Goal: Information Seeking & Learning: Learn about a topic

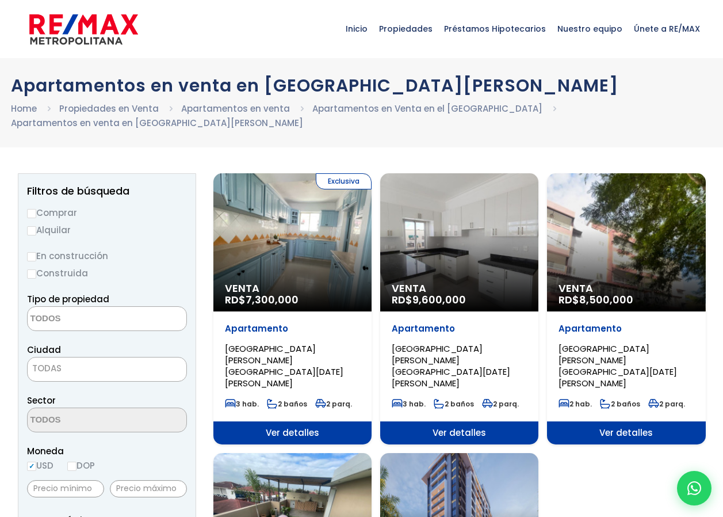
select select
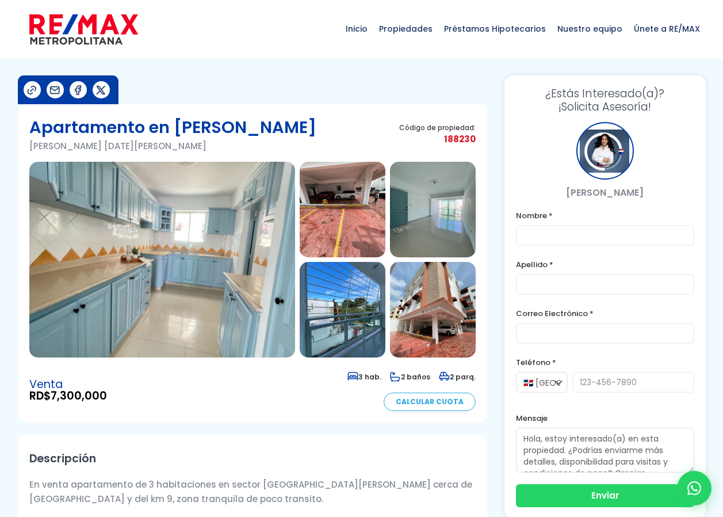
click at [128, 274] on img at bounding box center [162, 260] width 266 height 196
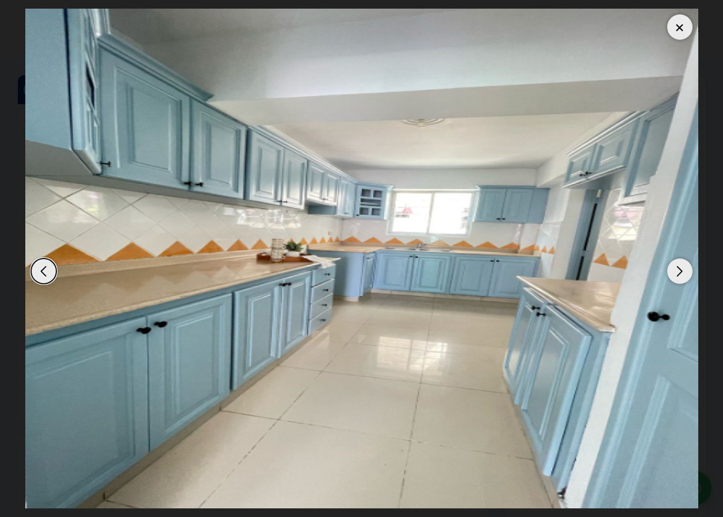
click at [45, 271] on div "Previous slide" at bounding box center [43, 270] width 25 height 25
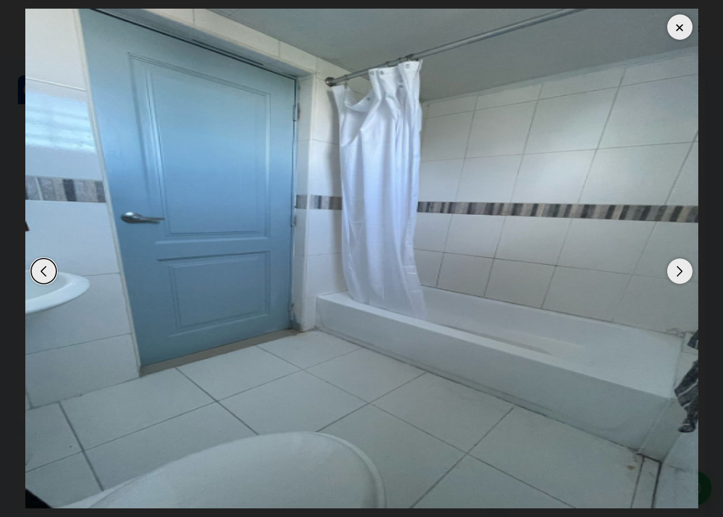
click at [674, 263] on div "Next slide" at bounding box center [680, 270] width 25 height 25
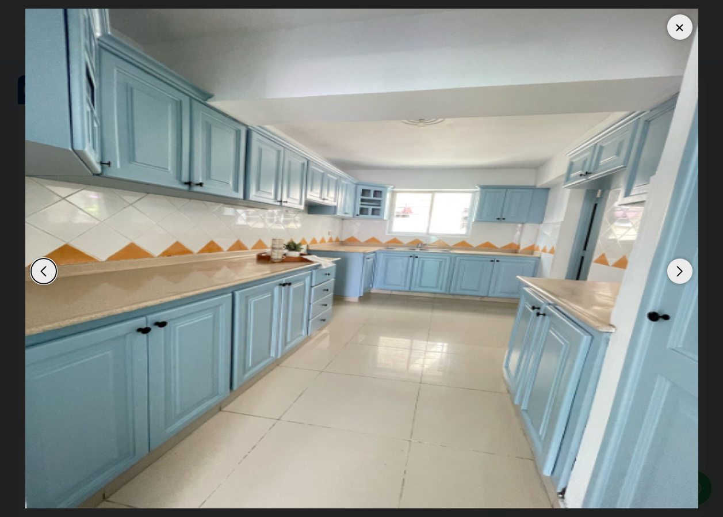
click at [674, 264] on div "Next slide" at bounding box center [680, 270] width 25 height 25
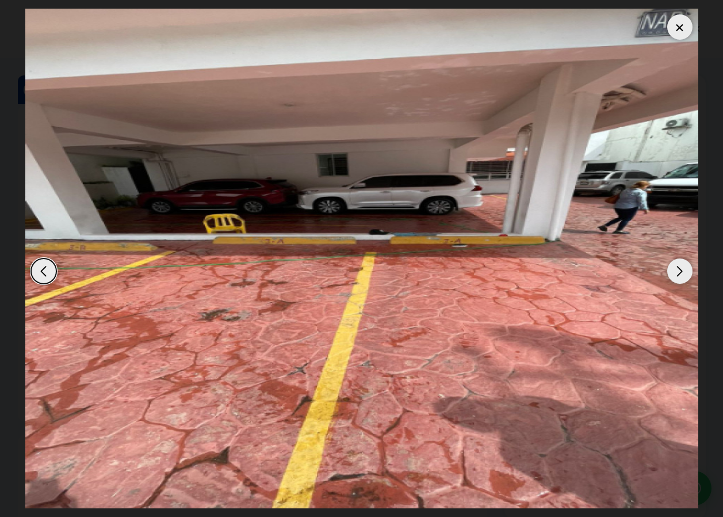
click at [679, 272] on div "Next slide" at bounding box center [680, 270] width 25 height 25
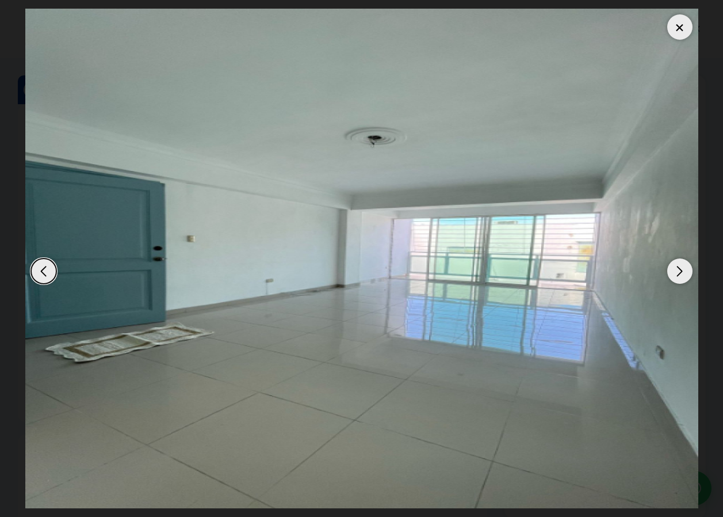
click at [682, 272] on div "Next slide" at bounding box center [680, 270] width 25 height 25
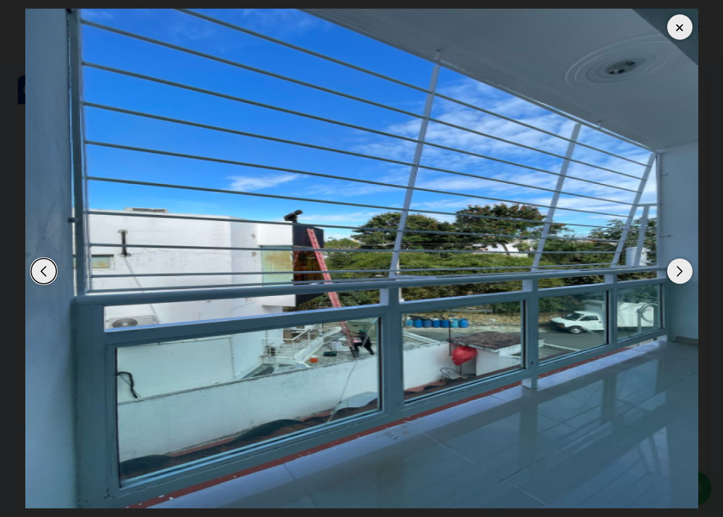
click at [683, 275] on div "Next slide" at bounding box center [680, 270] width 25 height 25
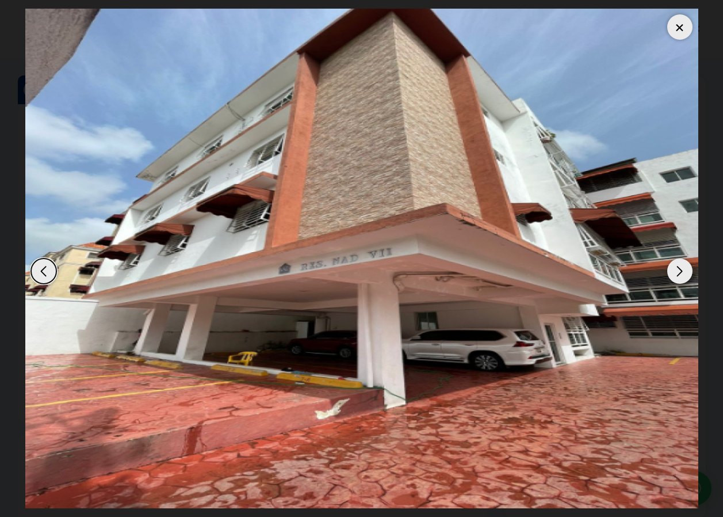
click at [683, 278] on div "Next slide" at bounding box center [680, 270] width 25 height 25
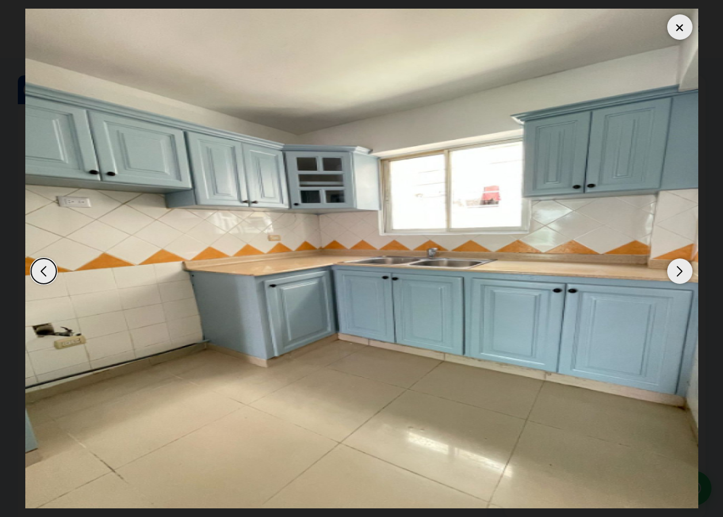
click at [683, 279] on div "Next slide" at bounding box center [680, 270] width 25 height 25
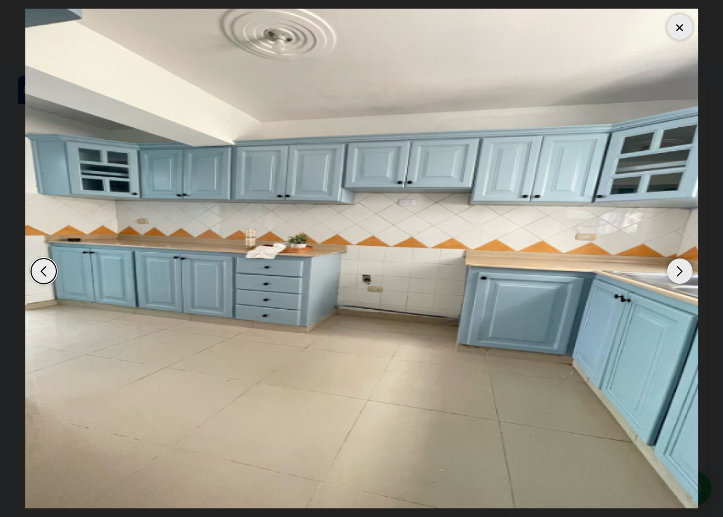
click at [683, 279] on div "Next slide" at bounding box center [680, 270] width 25 height 25
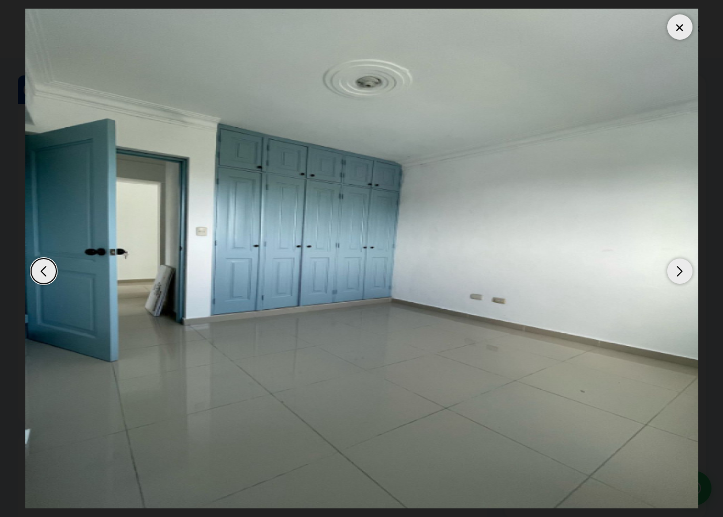
click at [680, 270] on div "Next slide" at bounding box center [680, 270] width 25 height 25
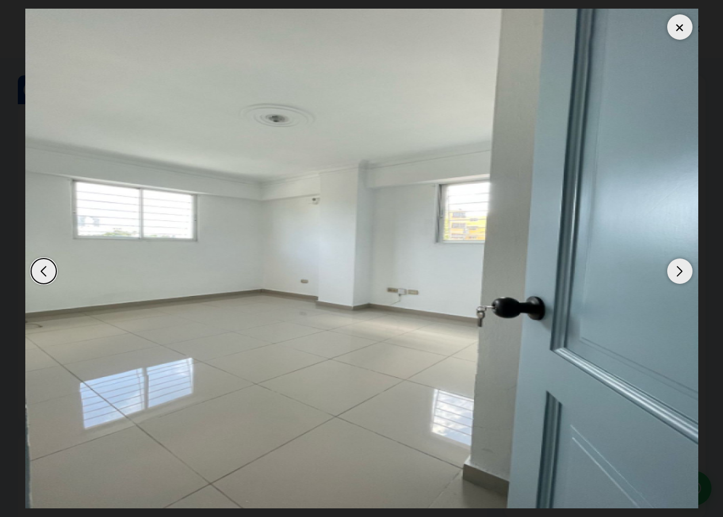
click at [680, 270] on div "Next slide" at bounding box center [680, 270] width 25 height 25
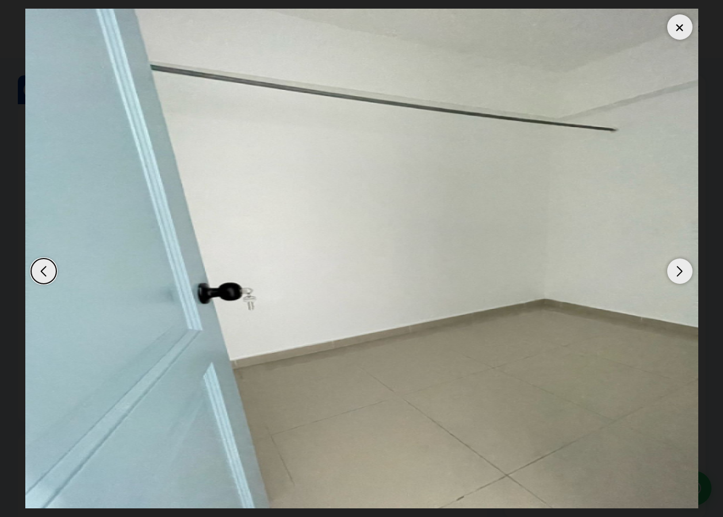
click at [679, 270] on div "Next slide" at bounding box center [680, 270] width 25 height 25
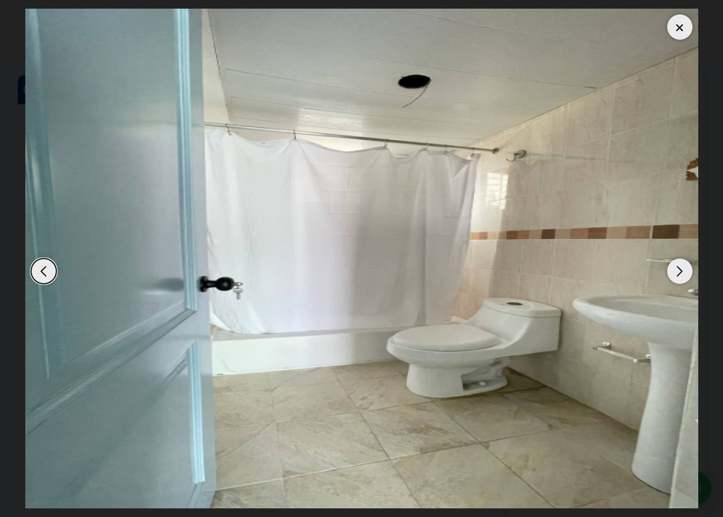
click at [679, 269] on div "Next slide" at bounding box center [680, 270] width 25 height 25
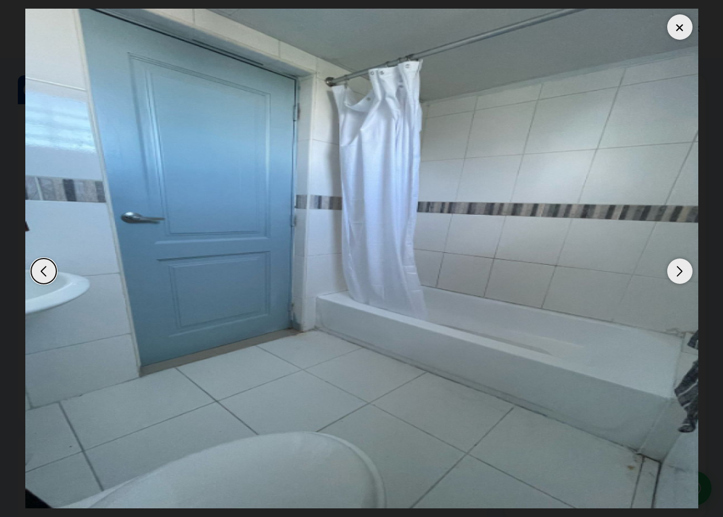
click at [683, 34] on div at bounding box center [680, 26] width 25 height 25
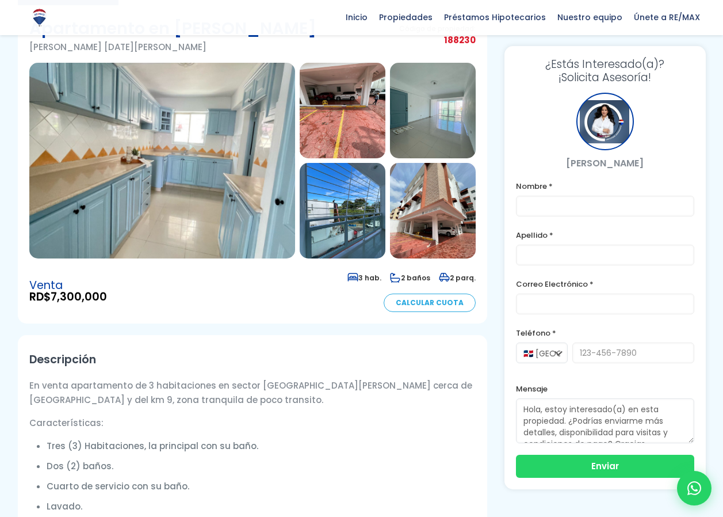
scroll to position [58, 0]
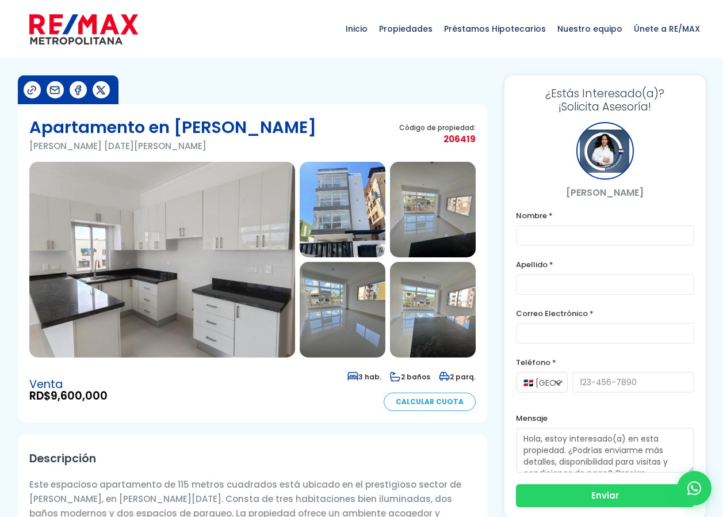
click at [178, 239] on img at bounding box center [162, 260] width 266 height 196
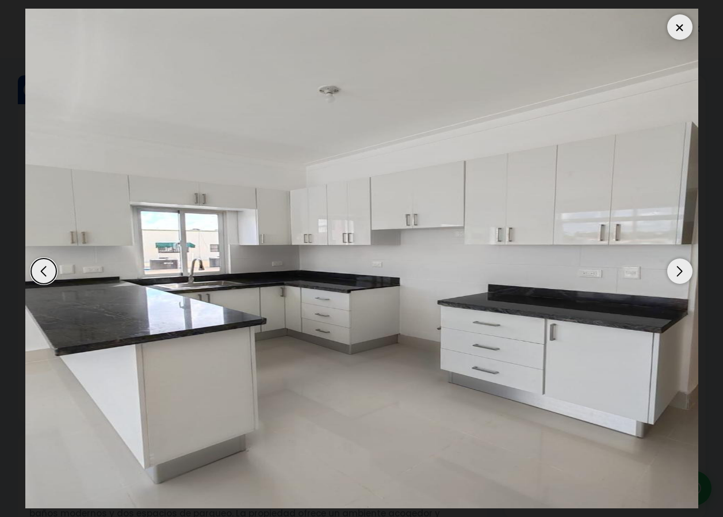
click at [682, 271] on div "Next slide" at bounding box center [680, 270] width 25 height 25
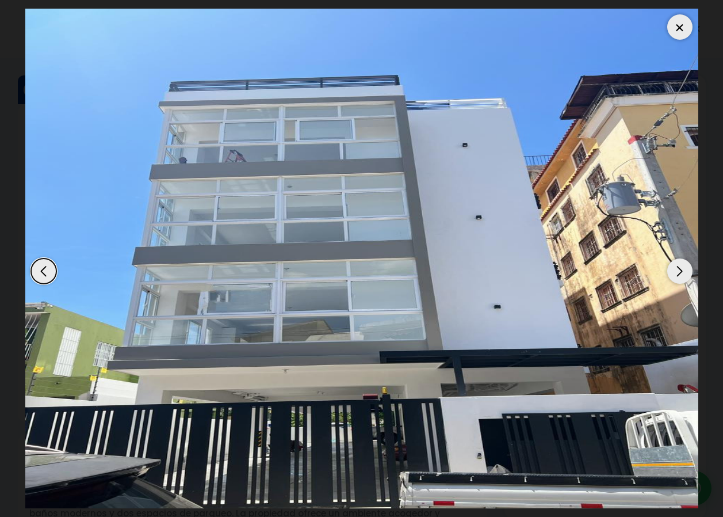
click at [681, 270] on div "Next slide" at bounding box center [680, 270] width 25 height 25
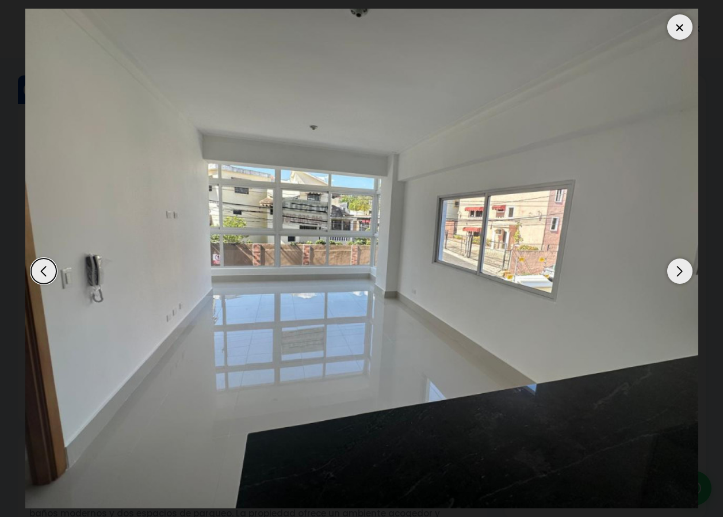
click at [684, 275] on div "Next slide" at bounding box center [680, 270] width 25 height 25
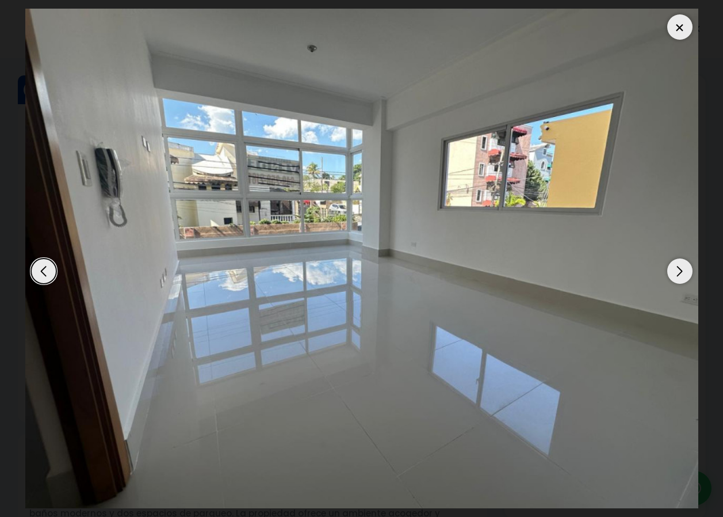
click at [679, 269] on div "Next slide" at bounding box center [680, 270] width 25 height 25
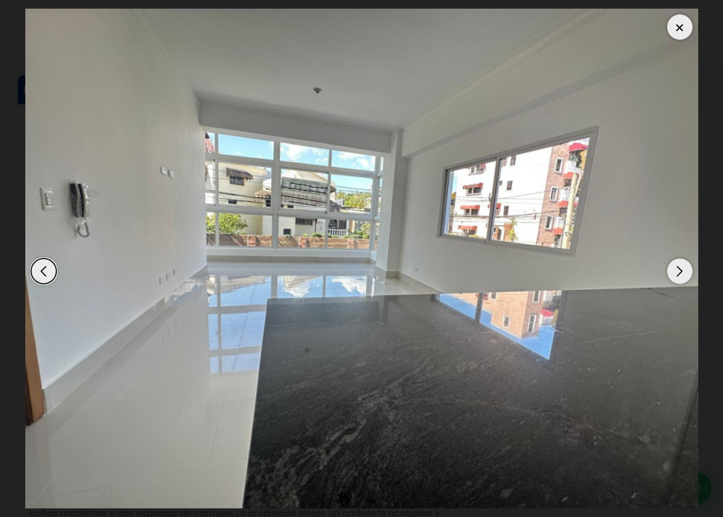
click at [679, 275] on div "Next slide" at bounding box center [680, 270] width 25 height 25
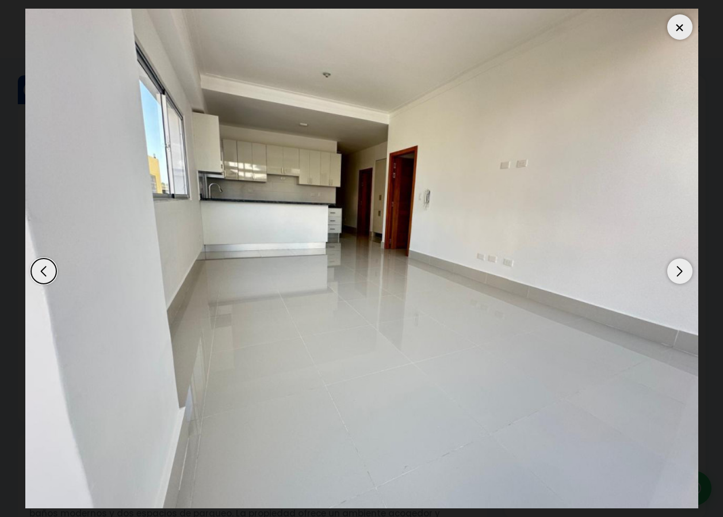
click at [675, 272] on div "Next slide" at bounding box center [680, 270] width 25 height 25
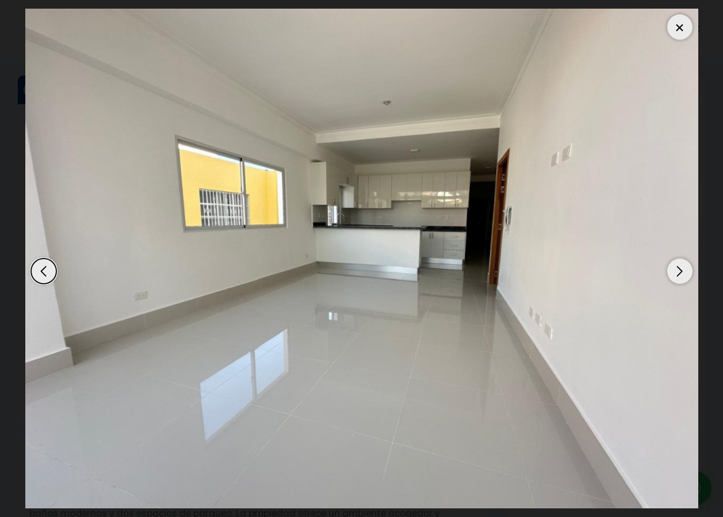
click at [675, 272] on div "Next slide" at bounding box center [680, 270] width 25 height 25
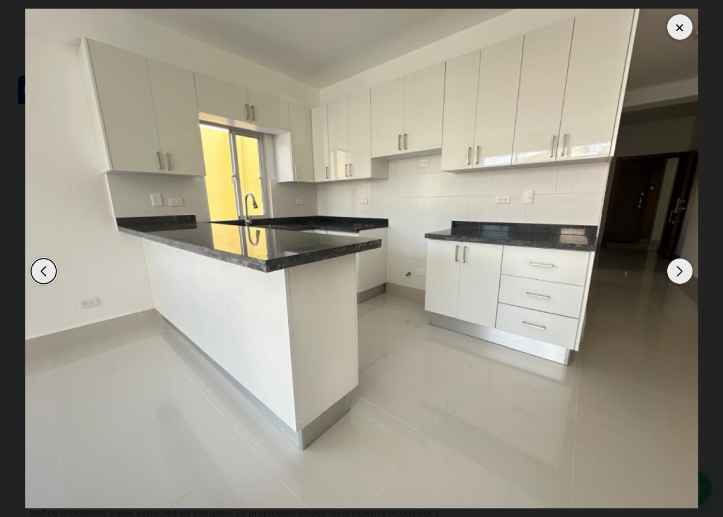
click at [675, 272] on div "Next slide" at bounding box center [680, 270] width 25 height 25
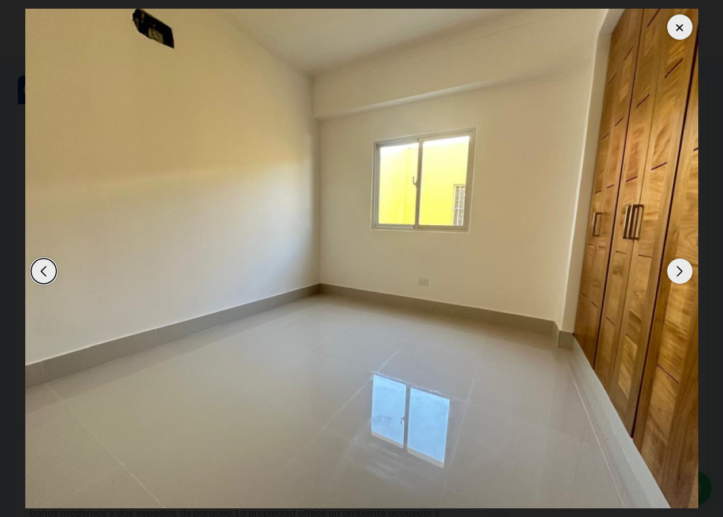
click at [675, 272] on div "Next slide" at bounding box center [680, 270] width 25 height 25
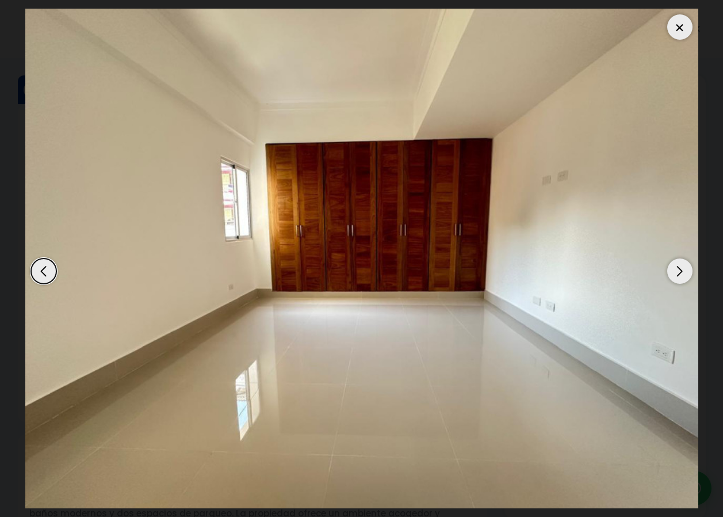
click at [38, 278] on div "Previous slide" at bounding box center [43, 270] width 25 height 25
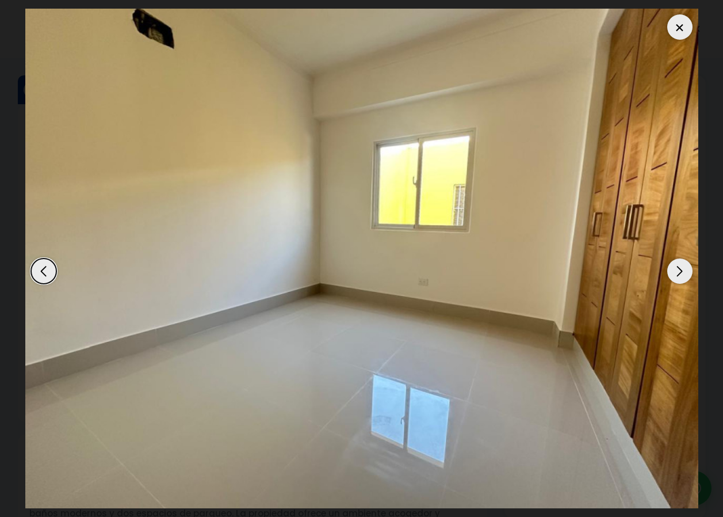
click at [678, 267] on div "Next slide" at bounding box center [680, 270] width 25 height 25
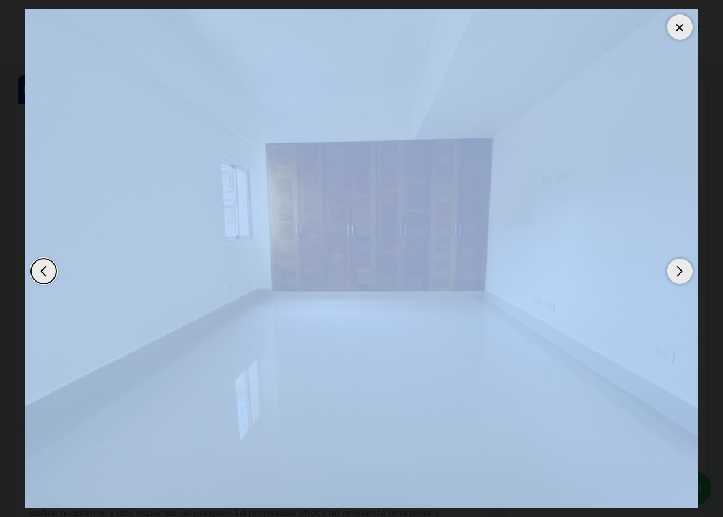
click at [678, 267] on div "Next slide" at bounding box center [680, 270] width 25 height 25
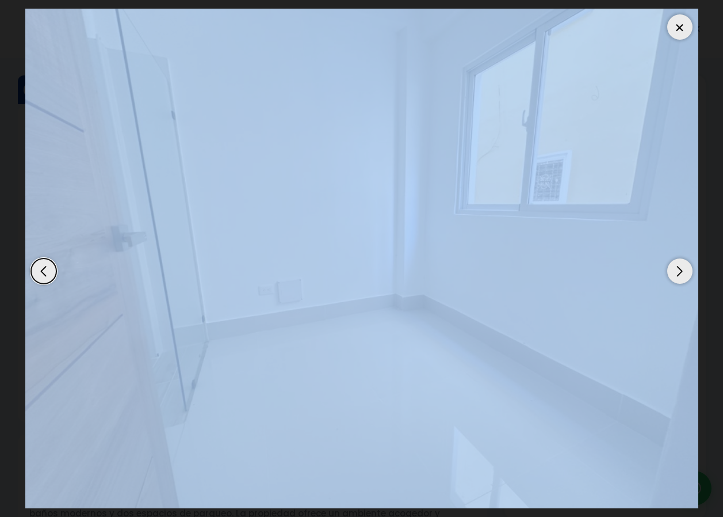
click at [569, 312] on img "11 / 18" at bounding box center [361, 259] width 673 height 500
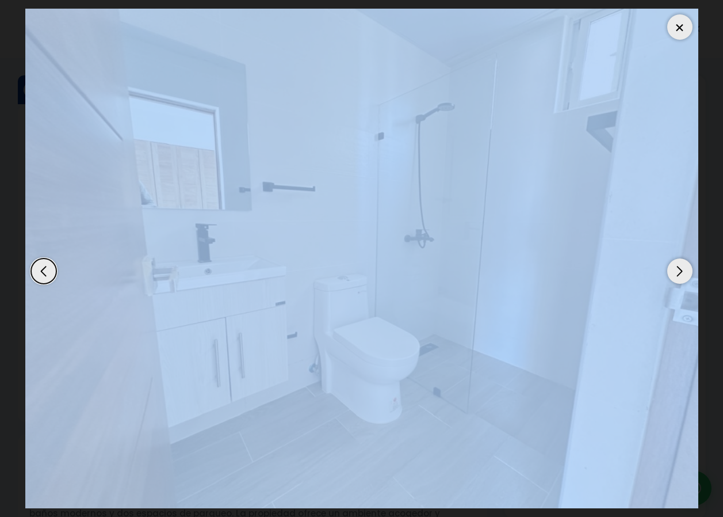
click at [489, 274] on img "18 / 18" at bounding box center [361, 259] width 673 height 500
click at [38, 269] on div "Previous slide" at bounding box center [43, 270] width 25 height 25
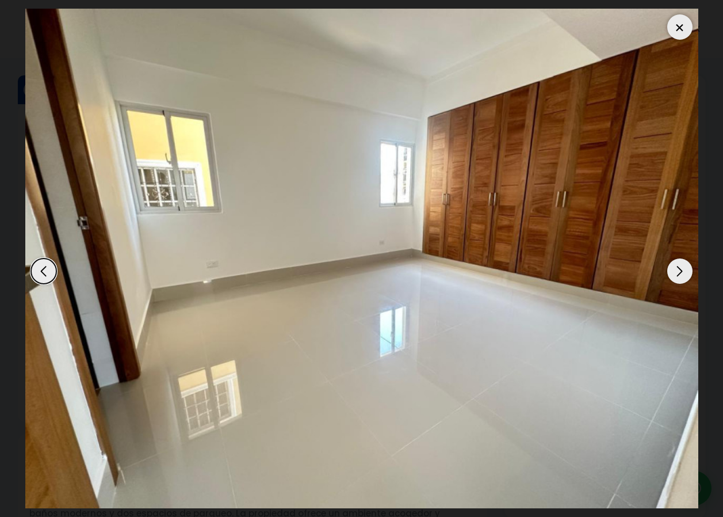
click at [681, 270] on div "Next slide" at bounding box center [680, 270] width 25 height 25
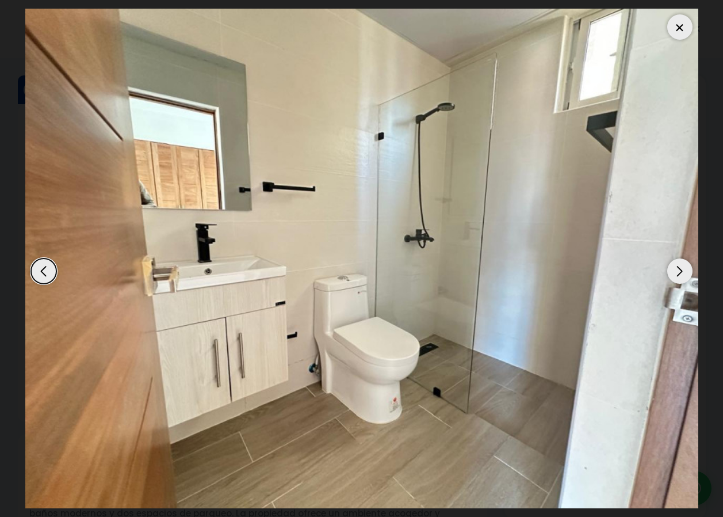
click at [681, 273] on div "Next slide" at bounding box center [680, 270] width 25 height 25
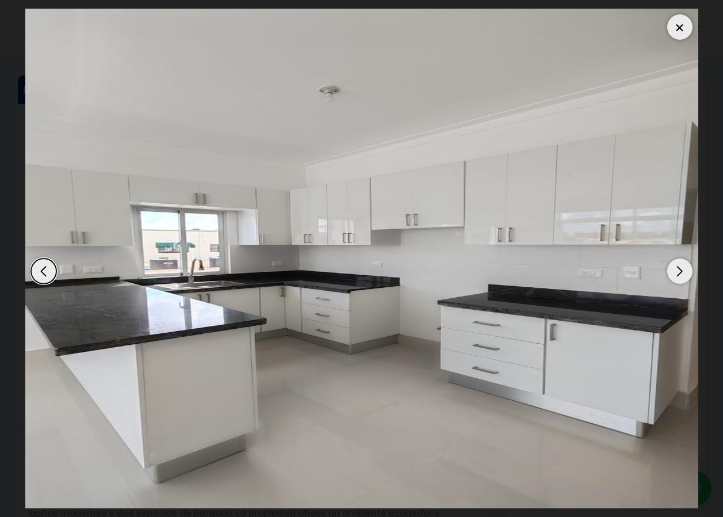
click at [681, 273] on div "Next slide" at bounding box center [680, 270] width 25 height 25
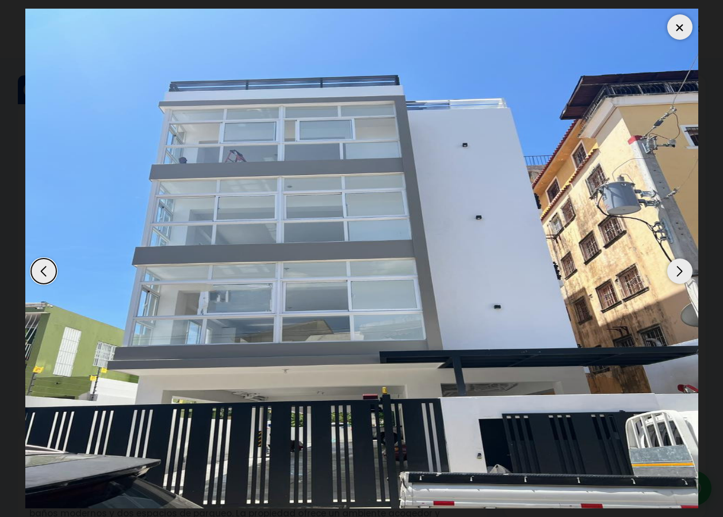
click at [681, 273] on div "Next slide" at bounding box center [680, 270] width 25 height 25
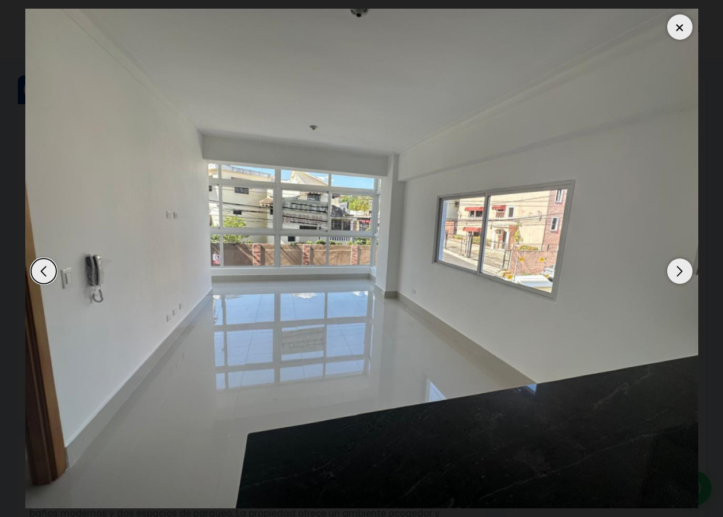
click at [680, 274] on div "Next slide" at bounding box center [680, 270] width 25 height 25
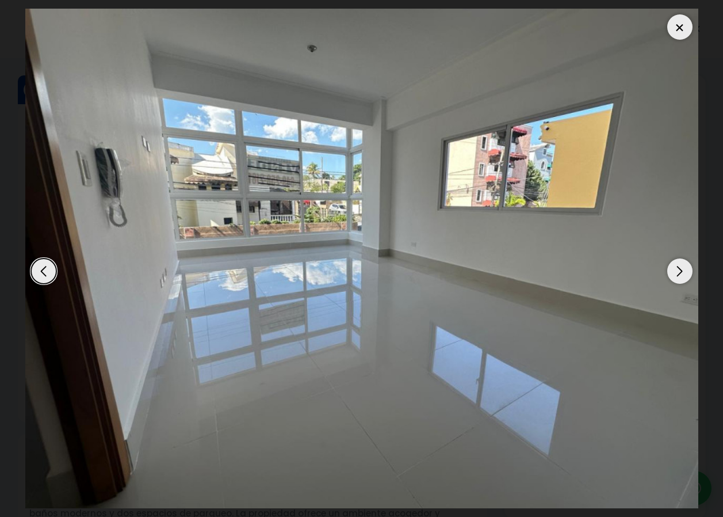
click at [680, 274] on div "Next slide" at bounding box center [680, 270] width 25 height 25
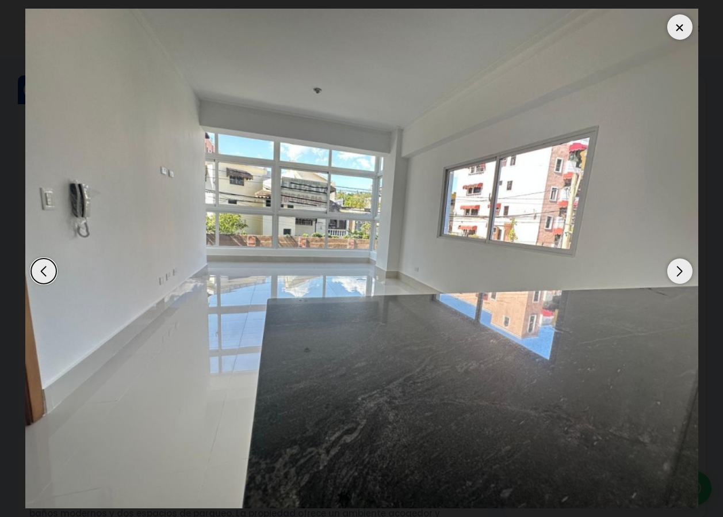
click at [679, 274] on div "Next slide" at bounding box center [680, 270] width 25 height 25
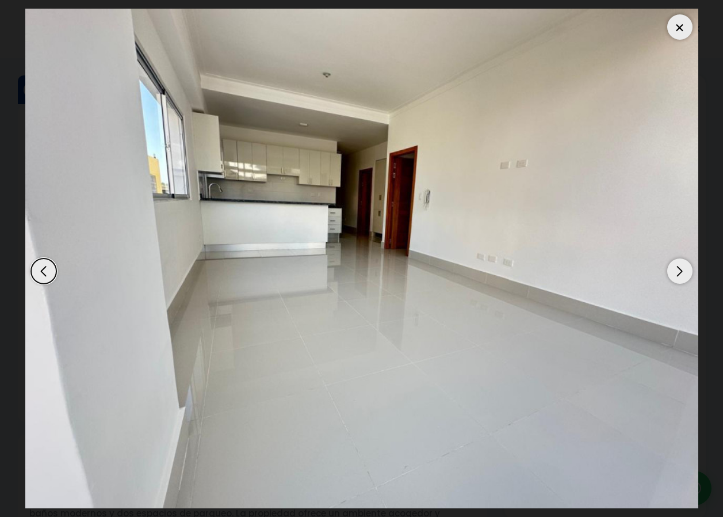
click at [678, 276] on div "Next slide" at bounding box center [680, 270] width 25 height 25
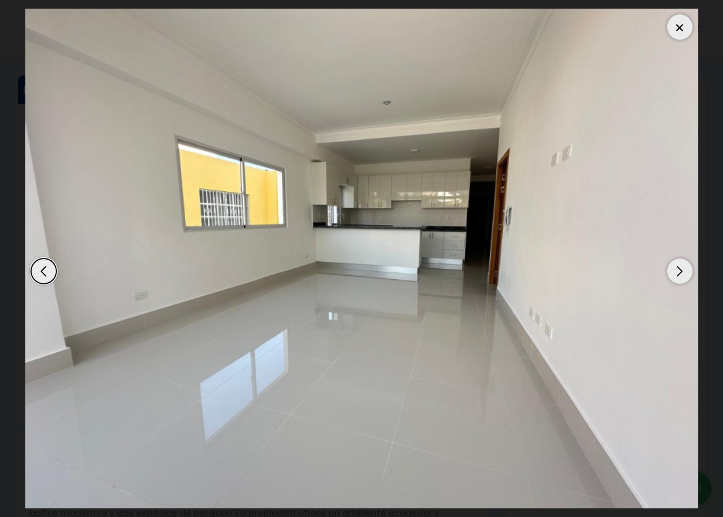
click at [678, 276] on div "Next slide" at bounding box center [680, 270] width 25 height 25
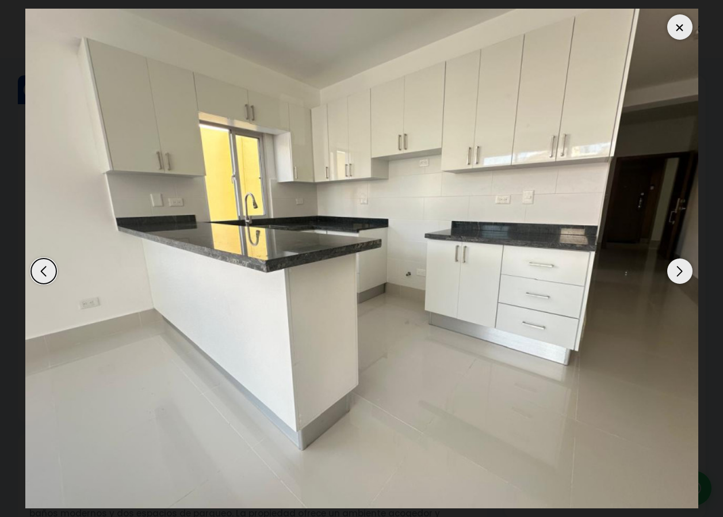
click at [676, 270] on div "Next slide" at bounding box center [680, 270] width 25 height 25
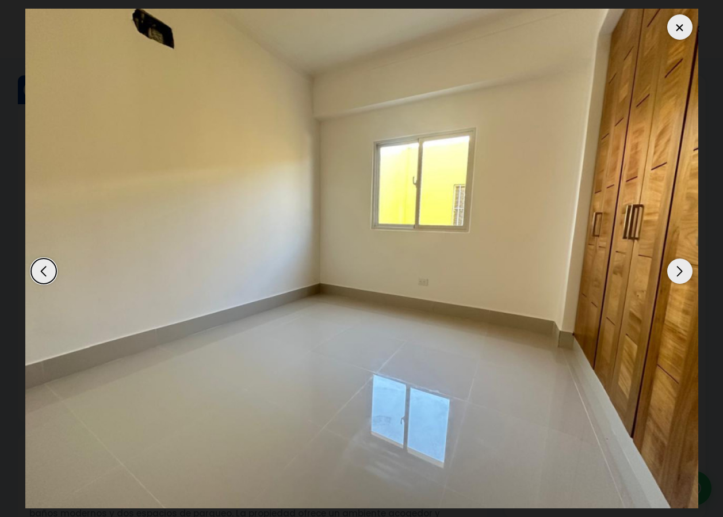
click at [676, 272] on div "Next slide" at bounding box center [680, 270] width 25 height 25
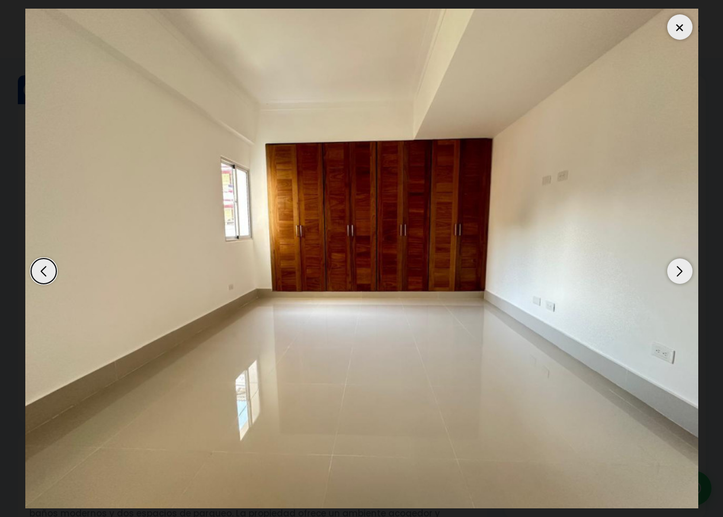
click at [679, 18] on div at bounding box center [680, 26] width 25 height 25
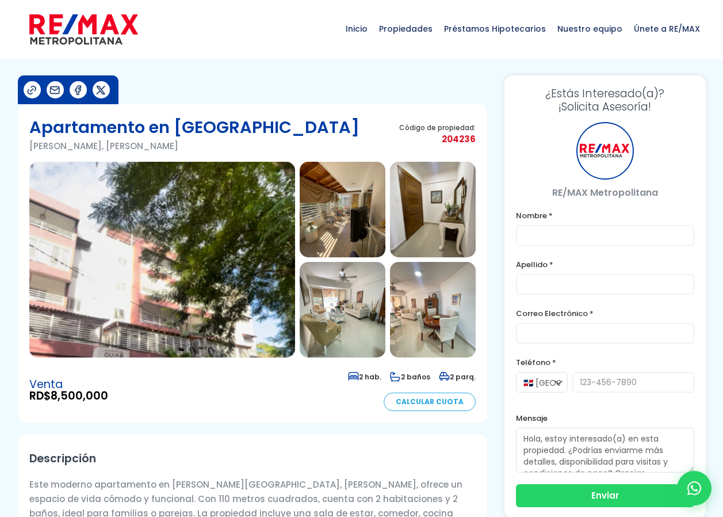
click at [228, 242] on img at bounding box center [162, 260] width 266 height 196
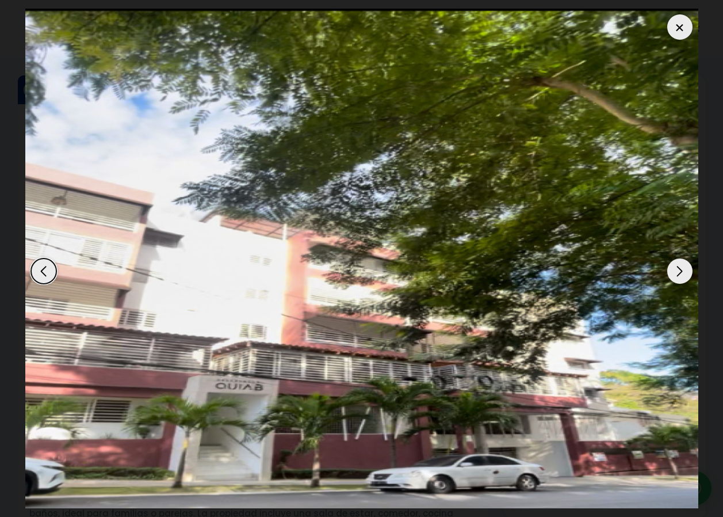
click at [681, 269] on div "Next slide" at bounding box center [680, 270] width 25 height 25
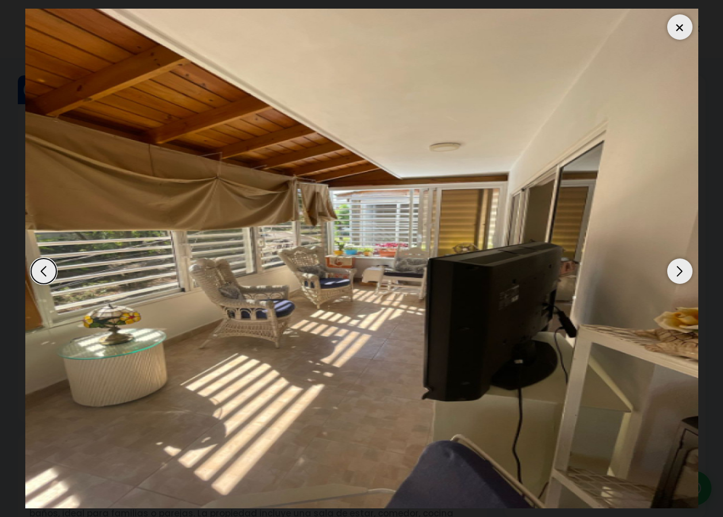
click at [681, 263] on div "Next slide" at bounding box center [680, 270] width 25 height 25
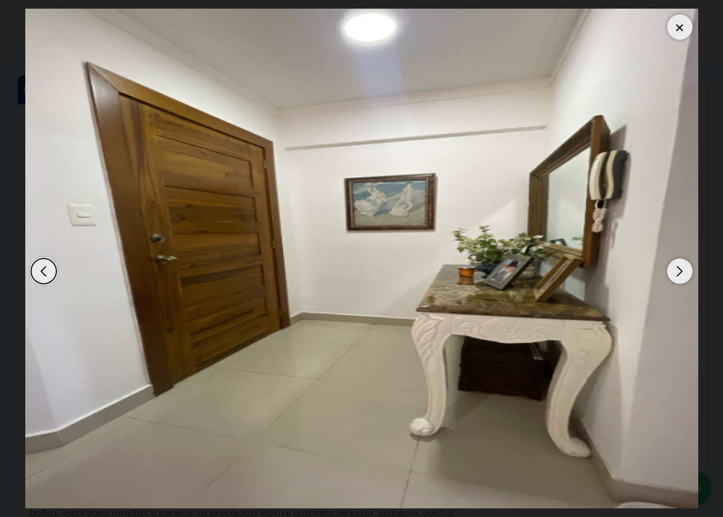
click at [679, 270] on div "Next slide" at bounding box center [680, 270] width 25 height 25
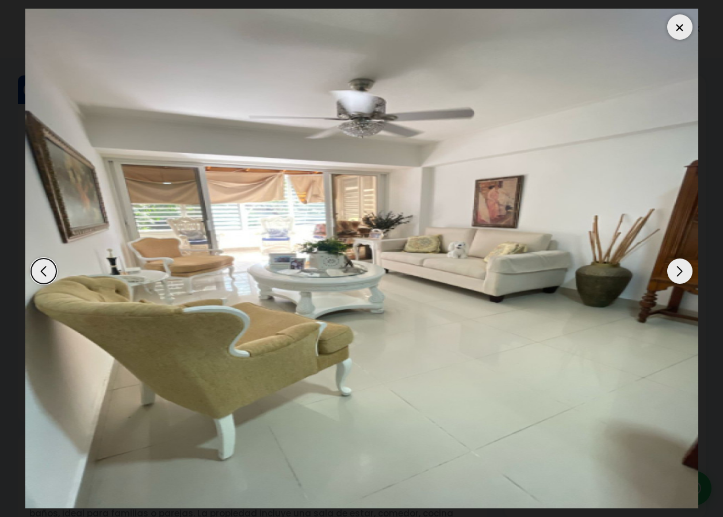
click at [681, 270] on div "Next slide" at bounding box center [680, 270] width 25 height 25
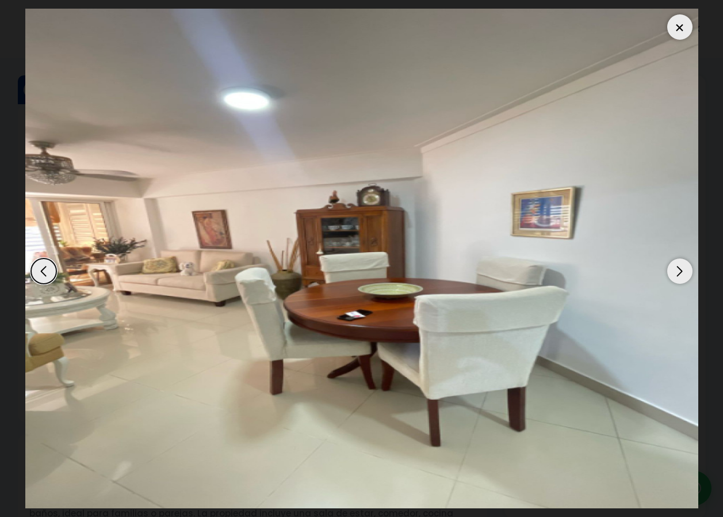
click at [681, 270] on div "Next slide" at bounding box center [680, 270] width 25 height 25
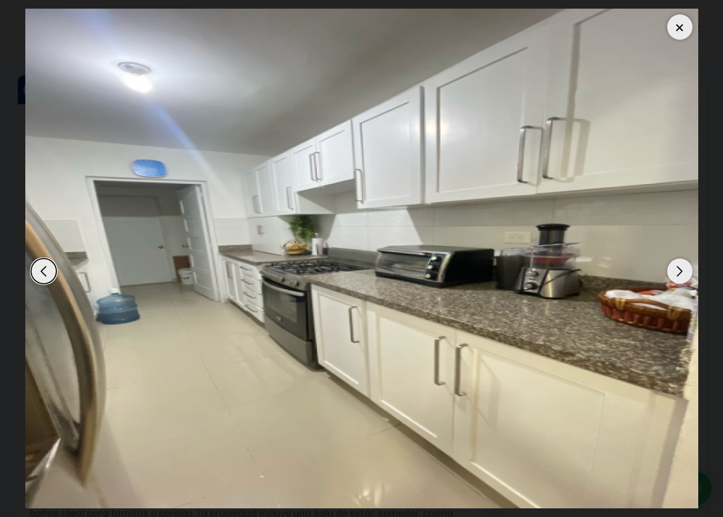
click at [677, 273] on div "Next slide" at bounding box center [680, 270] width 25 height 25
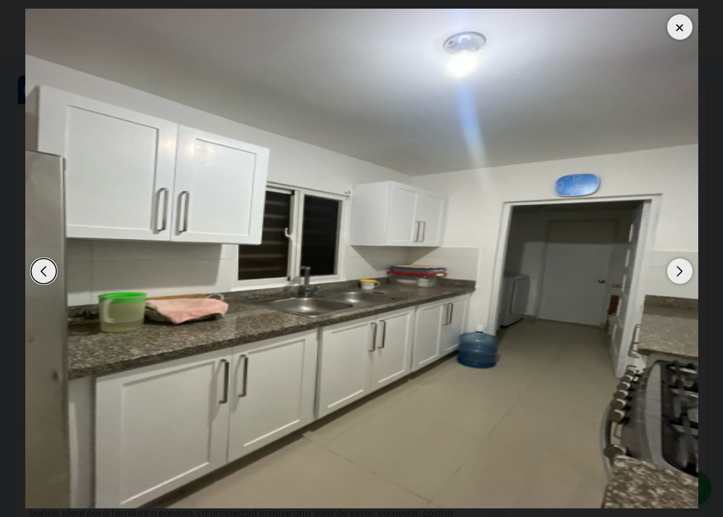
click at [679, 268] on div "Next slide" at bounding box center [680, 270] width 25 height 25
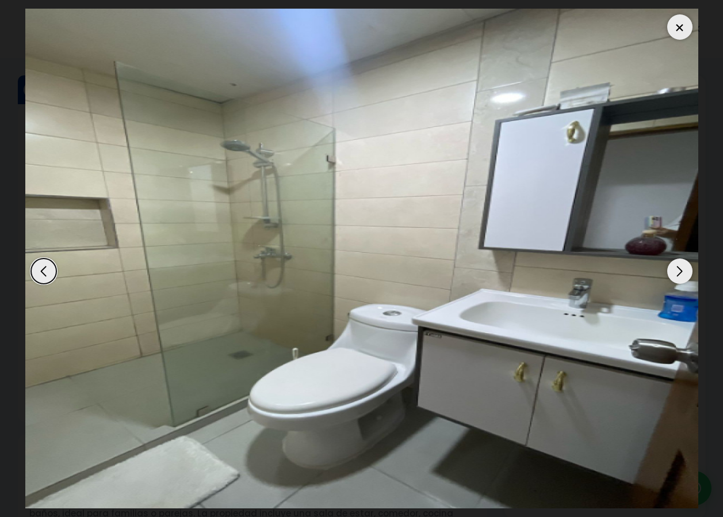
click at [685, 268] on div "Next slide" at bounding box center [680, 270] width 25 height 25
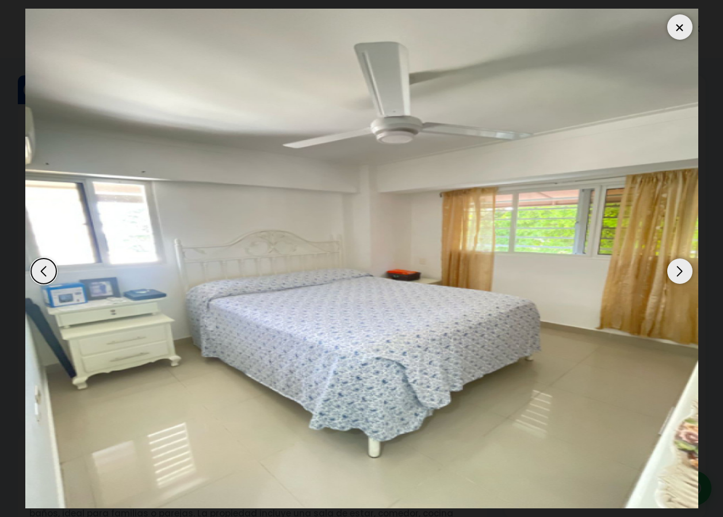
click at [662, 275] on img "9 / 13" at bounding box center [361, 259] width 673 height 500
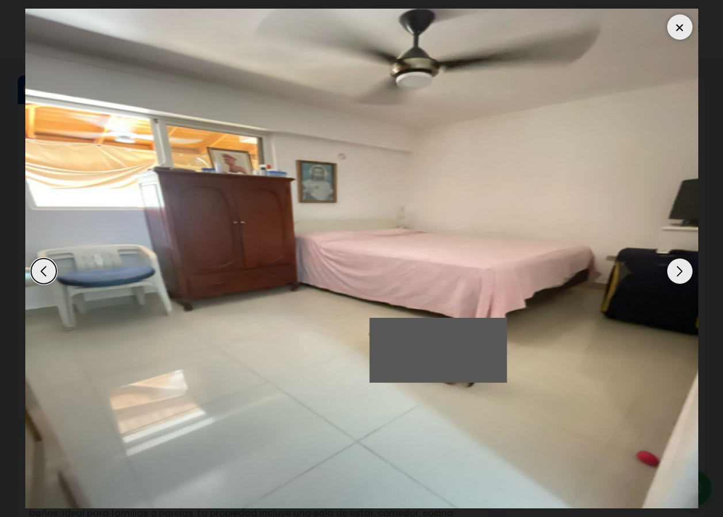
click at [686, 273] on div "Next slide" at bounding box center [680, 270] width 25 height 25
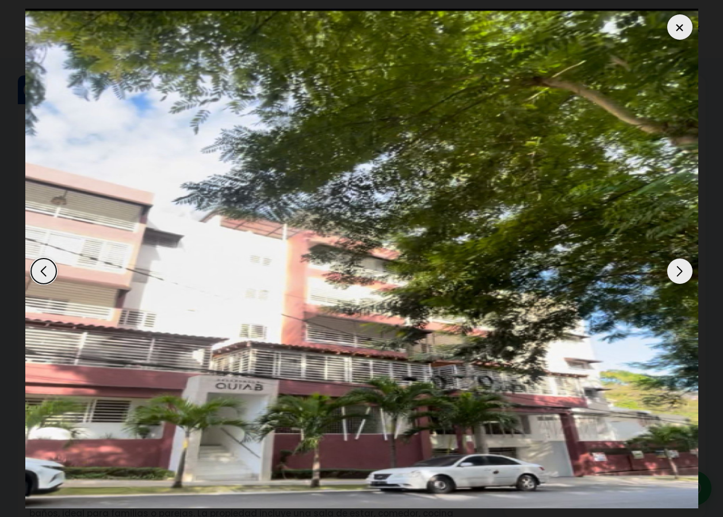
click at [36, 265] on div "Previous slide" at bounding box center [43, 270] width 25 height 25
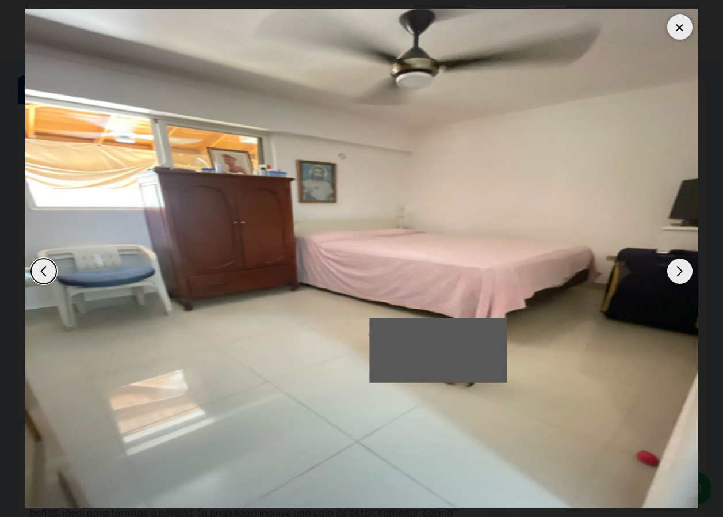
click at [681, 275] on div "Next slide" at bounding box center [680, 270] width 25 height 25
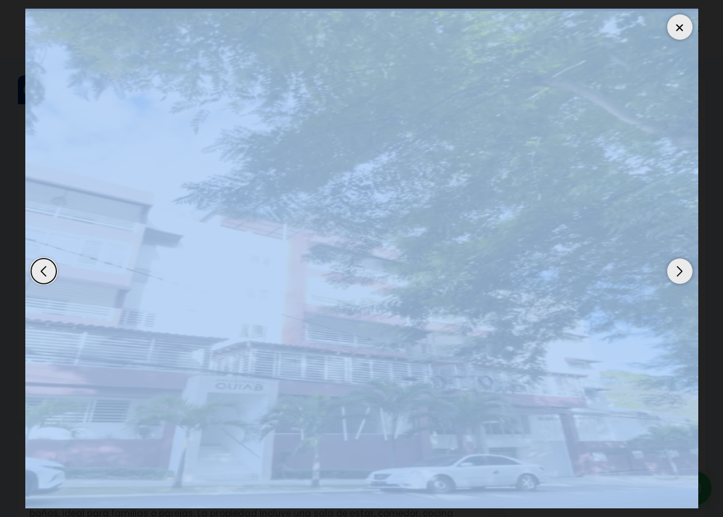
click at [681, 275] on div "Next slide" at bounding box center [680, 270] width 25 height 25
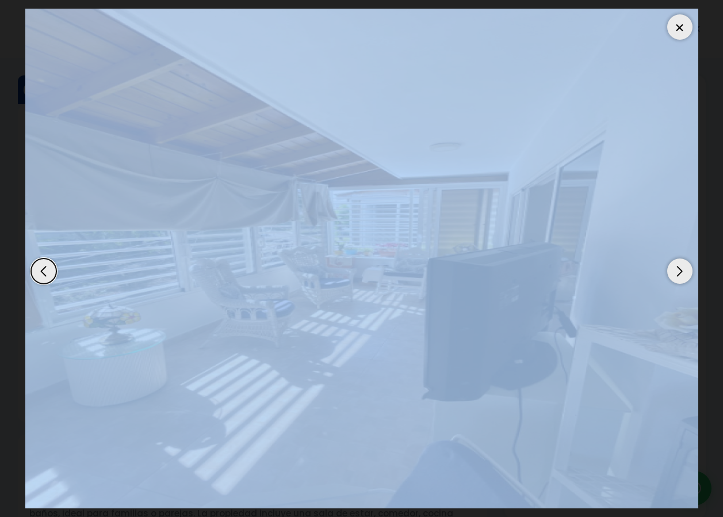
click at [672, 20] on div at bounding box center [680, 26] width 25 height 25
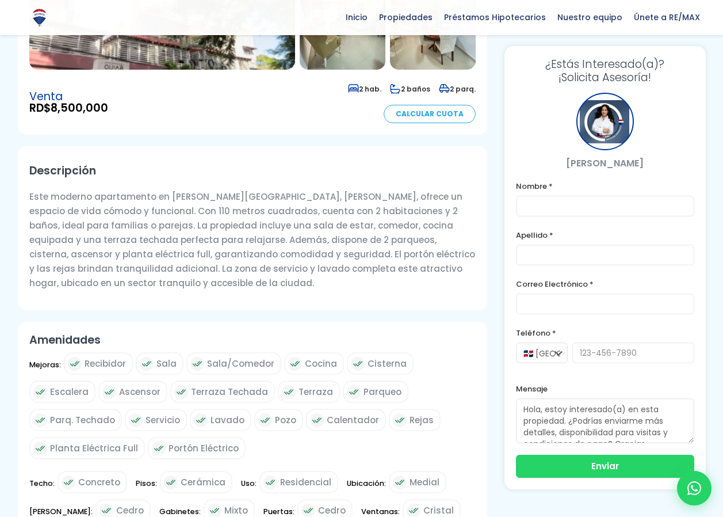
scroll to position [460, 0]
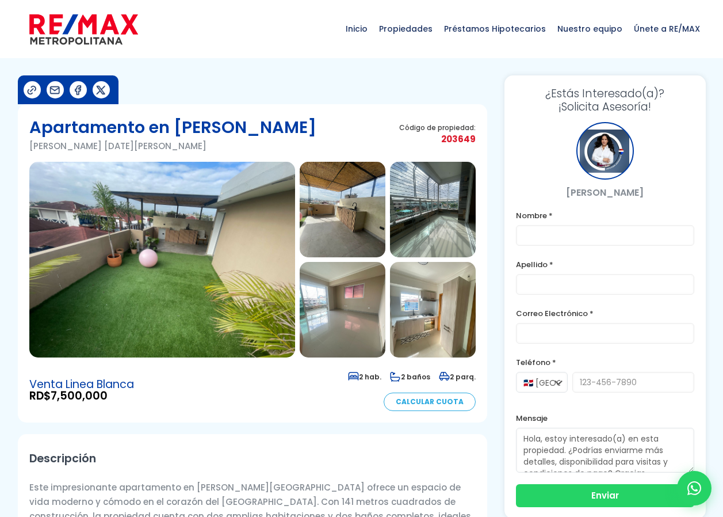
click at [326, 200] on img at bounding box center [343, 210] width 86 height 96
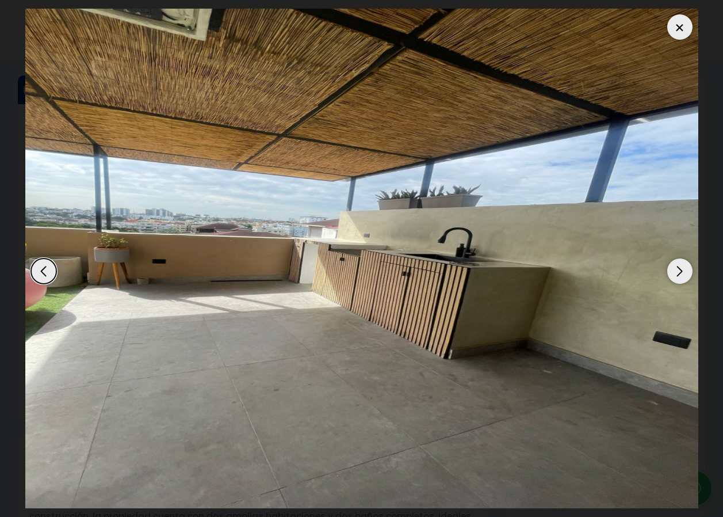
click at [677, 275] on div "Next slide" at bounding box center [680, 270] width 25 height 25
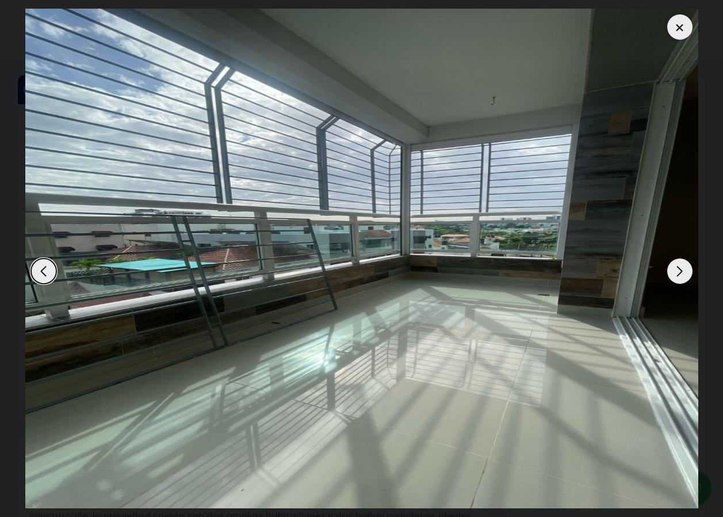
click at [674, 272] on div "Next slide" at bounding box center [680, 270] width 25 height 25
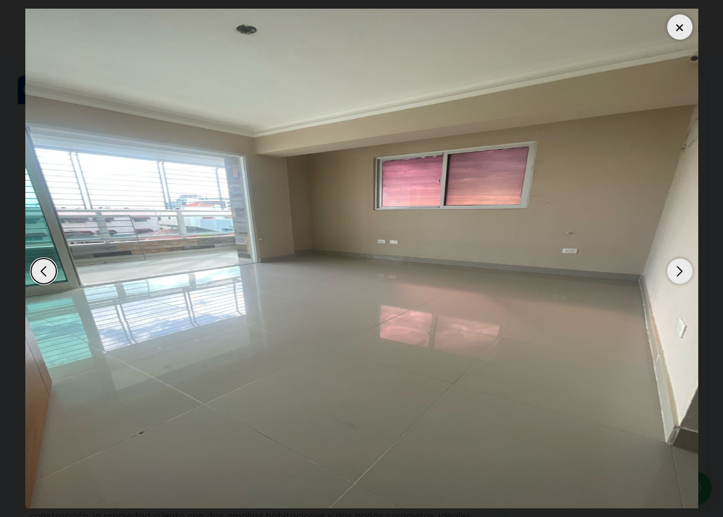
click at [674, 272] on div "Next slide" at bounding box center [680, 270] width 25 height 25
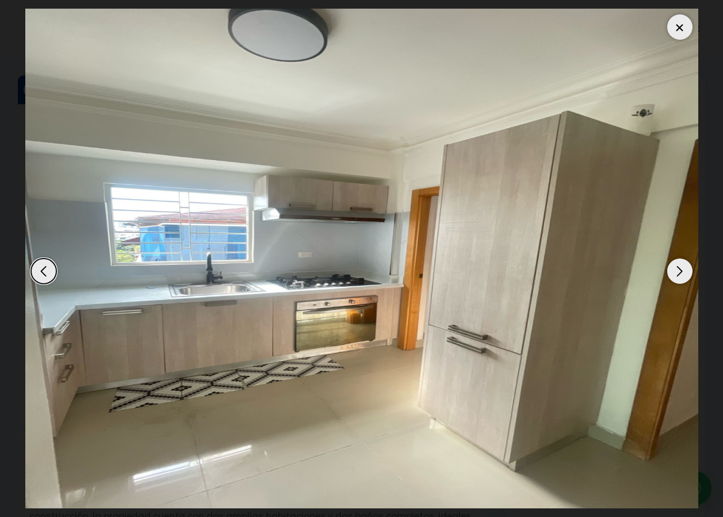
click at [679, 275] on div "Next slide" at bounding box center [680, 270] width 25 height 25
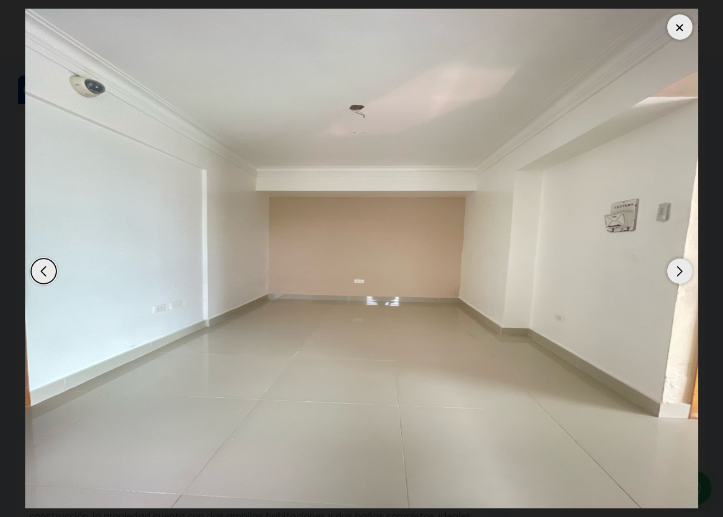
click at [676, 277] on div "Next slide" at bounding box center [680, 270] width 25 height 25
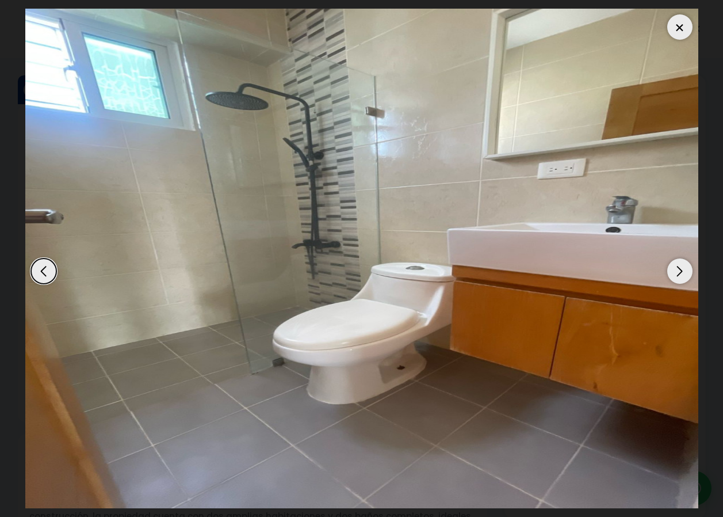
click at [674, 278] on div "Next slide" at bounding box center [680, 270] width 25 height 25
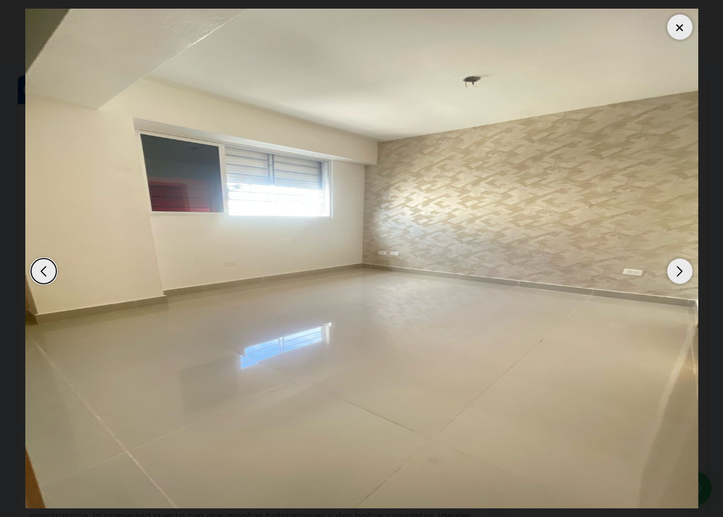
click at [674, 279] on div "Next slide" at bounding box center [680, 270] width 25 height 25
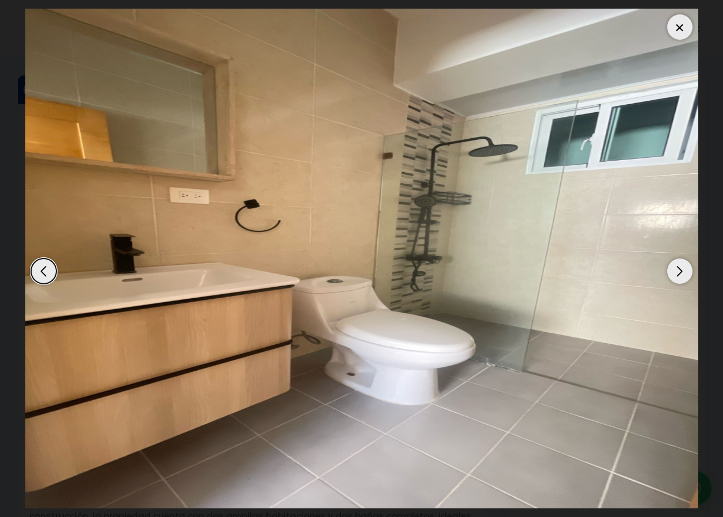
click at [674, 279] on div "Next slide" at bounding box center [680, 270] width 25 height 25
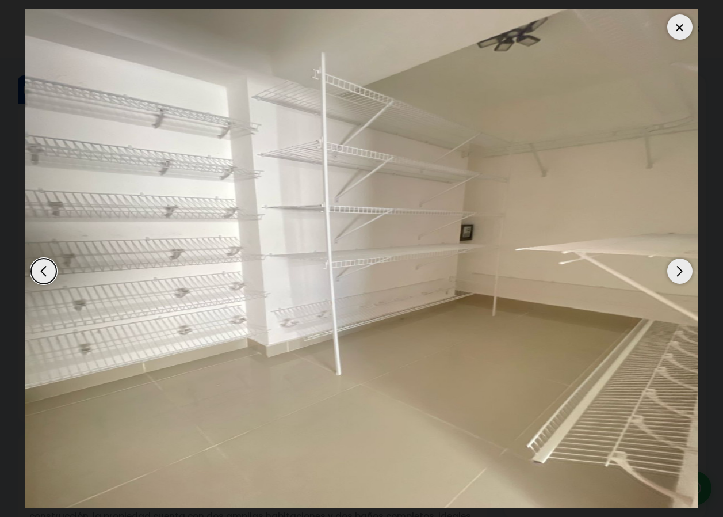
click at [673, 280] on div "Next slide" at bounding box center [680, 270] width 25 height 25
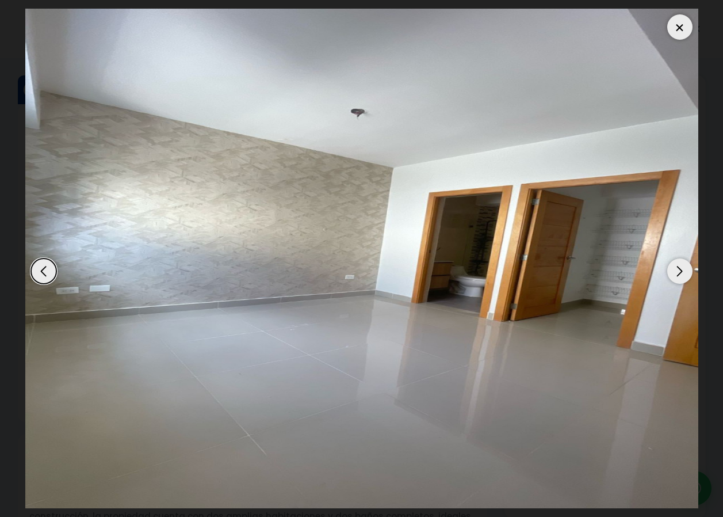
click at [48, 277] on div "Previous slide" at bounding box center [43, 270] width 25 height 25
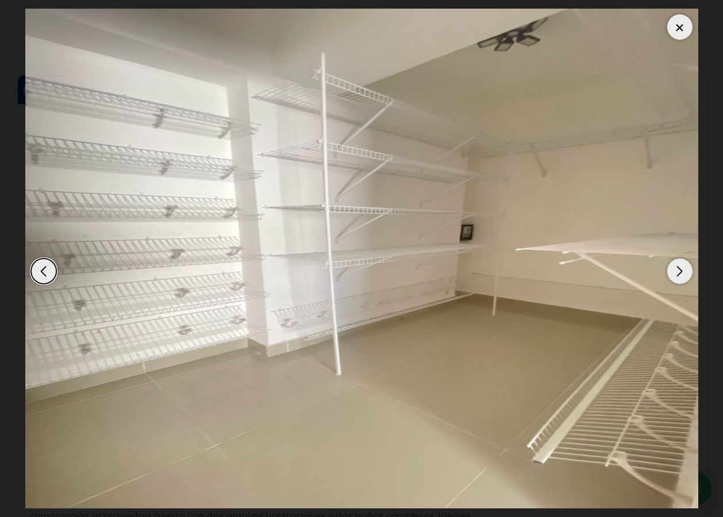
click at [679, 271] on div "Next slide" at bounding box center [680, 270] width 25 height 25
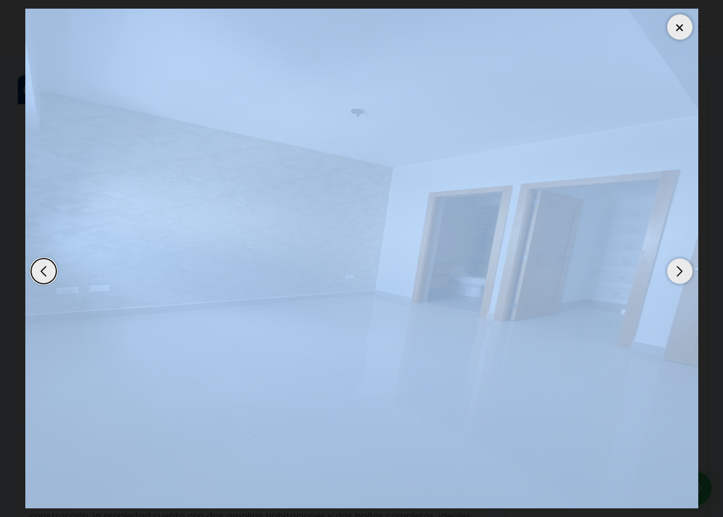
click at [679, 271] on div "Next slide" at bounding box center [680, 270] width 25 height 25
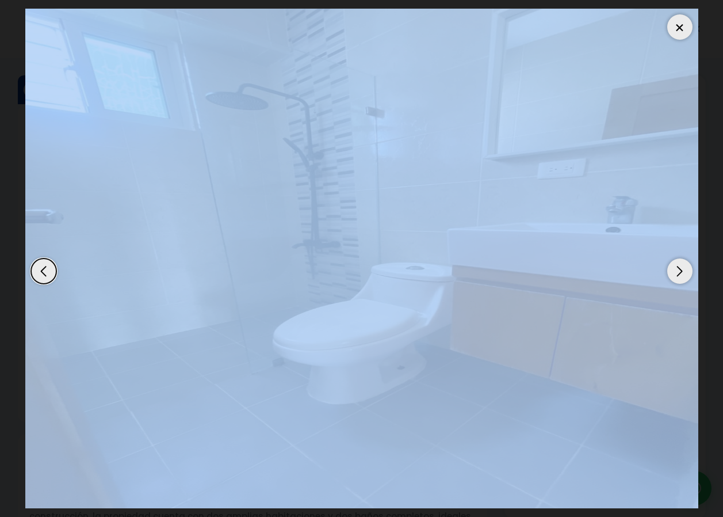
click at [590, 310] on img "12 / 13" at bounding box center [361, 259] width 673 height 500
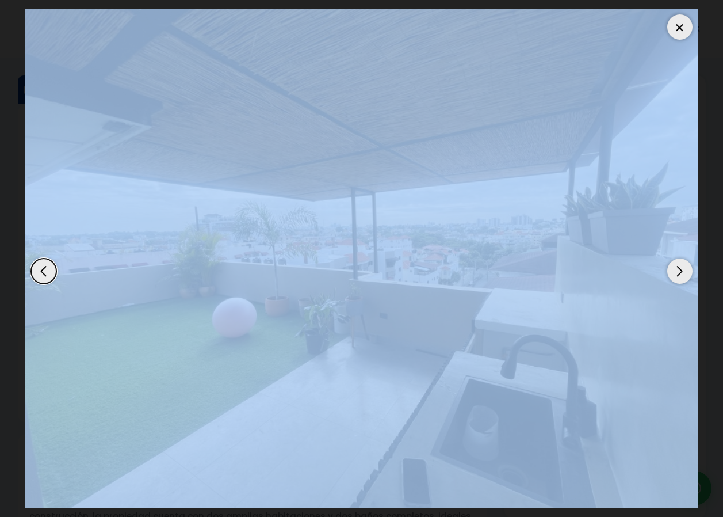
click at [562, 215] on img "13 / 13" at bounding box center [361, 259] width 673 height 500
click at [185, 197] on img "13 / 13" at bounding box center [361, 259] width 673 height 500
click at [688, 24] on div at bounding box center [680, 26] width 25 height 25
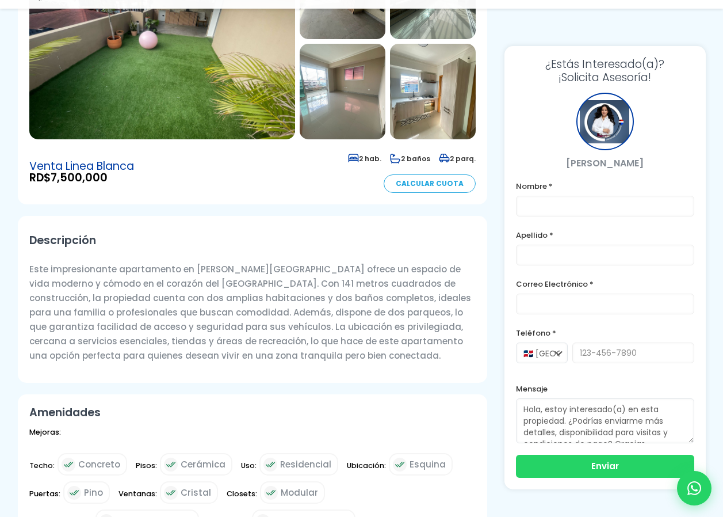
scroll to position [345, 0]
